Goal: Task Accomplishment & Management: Manage account settings

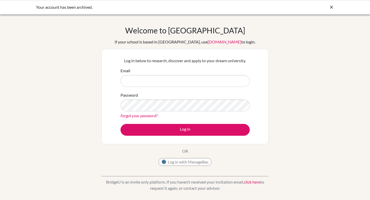
type input "[EMAIL_ADDRESS][DOMAIN_NAME]"
drag, startPoint x: 0, startPoint y: 0, endPoint x: 224, endPoint y: 60, distance: 232.0
click at [225, 26] on div "Welcome to [GEOGRAPHIC_DATA] If your school is based in [GEOGRAPHIC_DATA], use …" at bounding box center [184, 97] width 167 height 142
click at [189, 144] on div "Welcome to [GEOGRAPHIC_DATA] If your school is based in [GEOGRAPHIC_DATA], use …" at bounding box center [184, 97] width 167 height 142
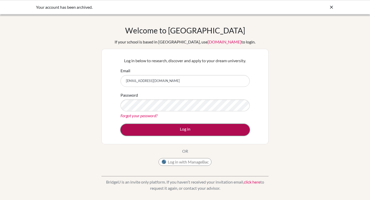
click at [205, 127] on button "Log in" at bounding box center [184, 130] width 129 height 12
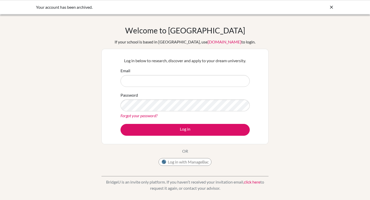
type input "[EMAIL_ADDRESS][DOMAIN_NAME]"
click at [31, 11] on div "Your account has been archived." at bounding box center [185, 7] width 370 height 14
